Goal: Find specific page/section: Find specific page/section

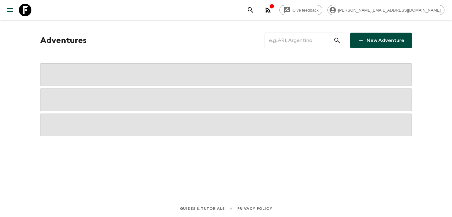
click at [300, 39] on input "text" at bounding box center [299, 41] width 69 height 18
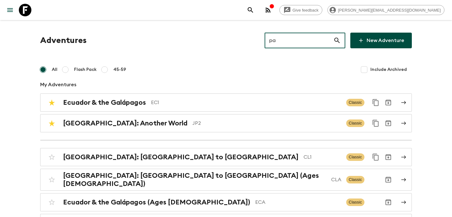
type input "paa"
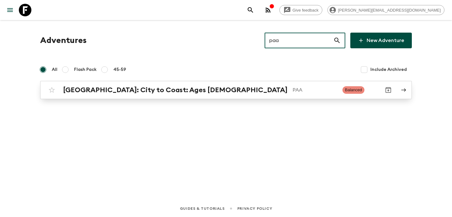
click at [293, 89] on p "PAA" at bounding box center [315, 90] width 45 height 8
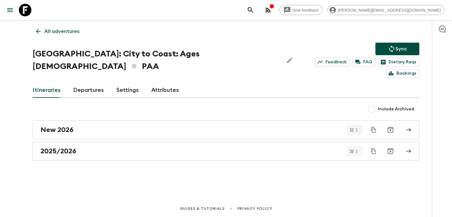
click at [218, 130] on div "New 2026 1 2025/2026 1" at bounding box center [226, 141] width 387 height 40
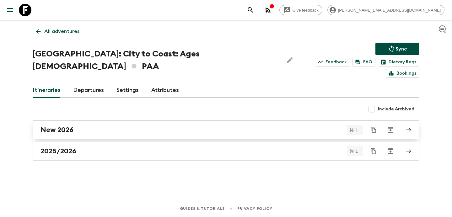
click at [224, 126] on div "New 2026" at bounding box center [220, 130] width 359 height 8
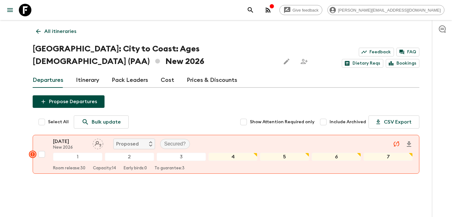
click at [73, 28] on p "All itineraries" at bounding box center [60, 32] width 32 height 8
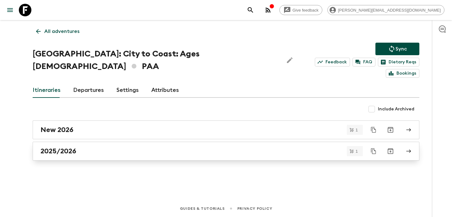
click at [186, 144] on link "2025/2026" at bounding box center [226, 151] width 387 height 19
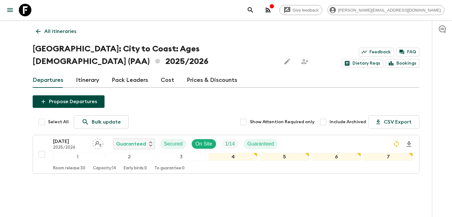
click at [75, 32] on p "All itineraries" at bounding box center [60, 32] width 32 height 8
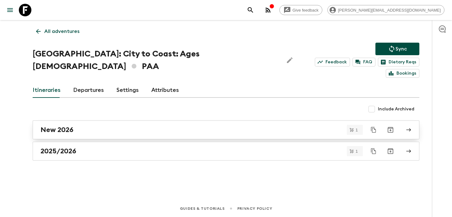
click at [165, 126] on div "New 2026" at bounding box center [220, 130] width 359 height 8
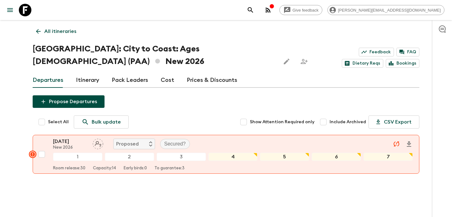
click at [163, 80] on link "Cost" at bounding box center [168, 80] width 14 height 15
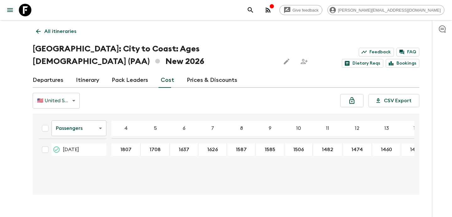
click at [57, 29] on p "All itineraries" at bounding box center [60, 32] width 32 height 8
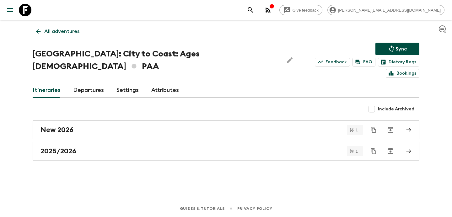
click at [57, 29] on p "All adventures" at bounding box center [61, 32] width 35 height 8
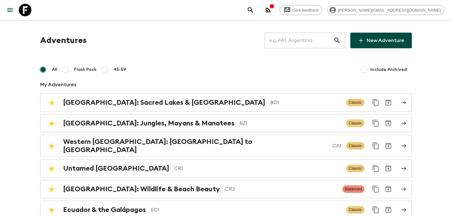
click at [294, 41] on input "text" at bounding box center [299, 41] width 69 height 18
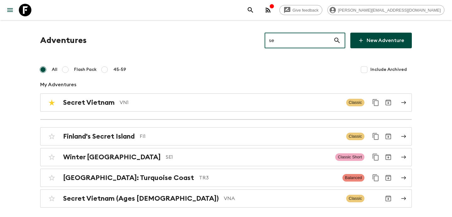
type input "se1"
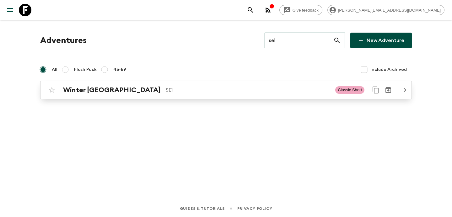
click at [238, 91] on p "SE1" at bounding box center [248, 90] width 165 height 8
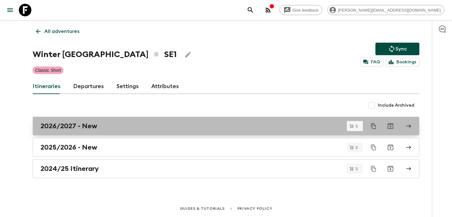
click at [186, 126] on div "2026/2027 - New" at bounding box center [220, 126] width 359 height 8
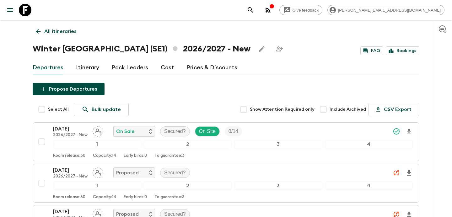
click at [66, 28] on p "All itineraries" at bounding box center [60, 32] width 32 height 8
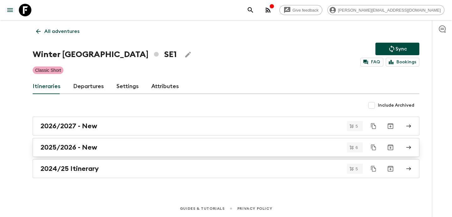
click at [150, 149] on div "2025/2026 - New" at bounding box center [220, 147] width 359 height 8
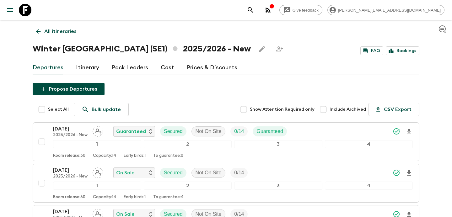
click at [67, 31] on p "All itineraries" at bounding box center [60, 32] width 32 height 8
